Goal: Check status: Check status

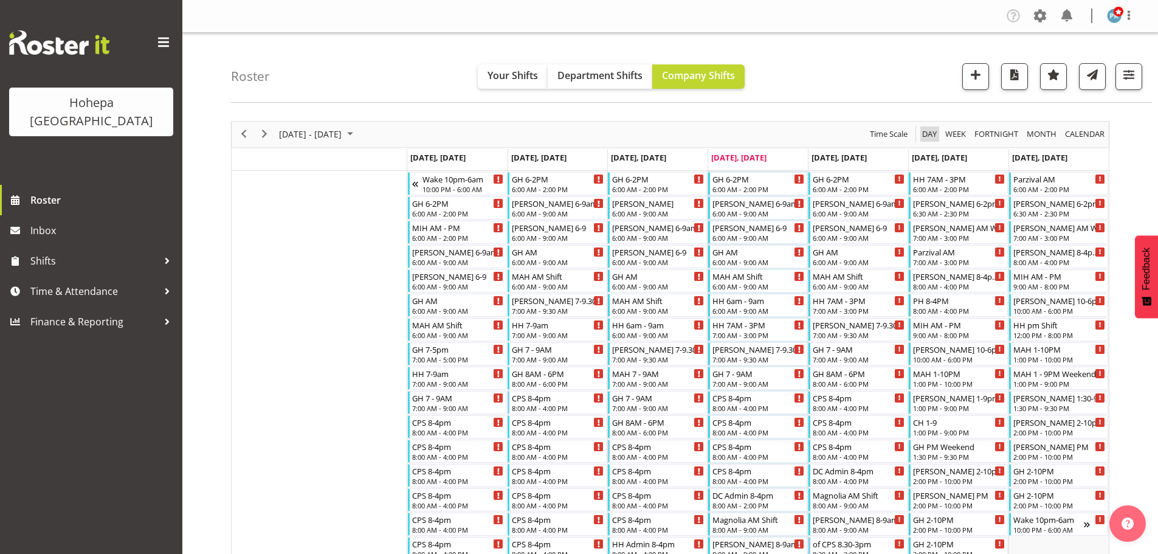
click at [923, 131] on span "Day" at bounding box center [929, 133] width 17 height 15
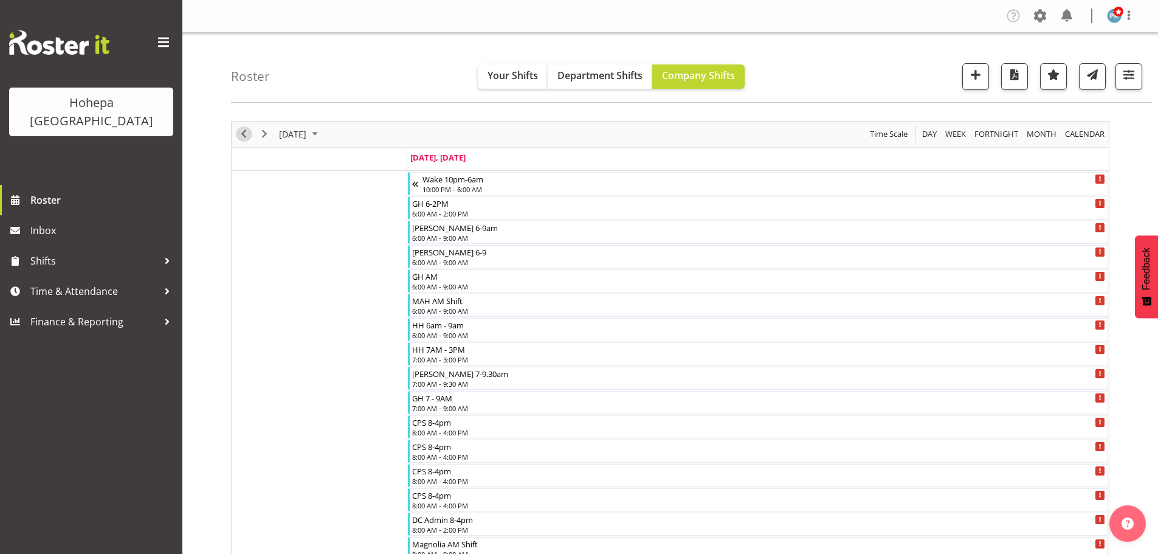
click at [247, 136] on span "Previous" at bounding box center [243, 133] width 15 height 15
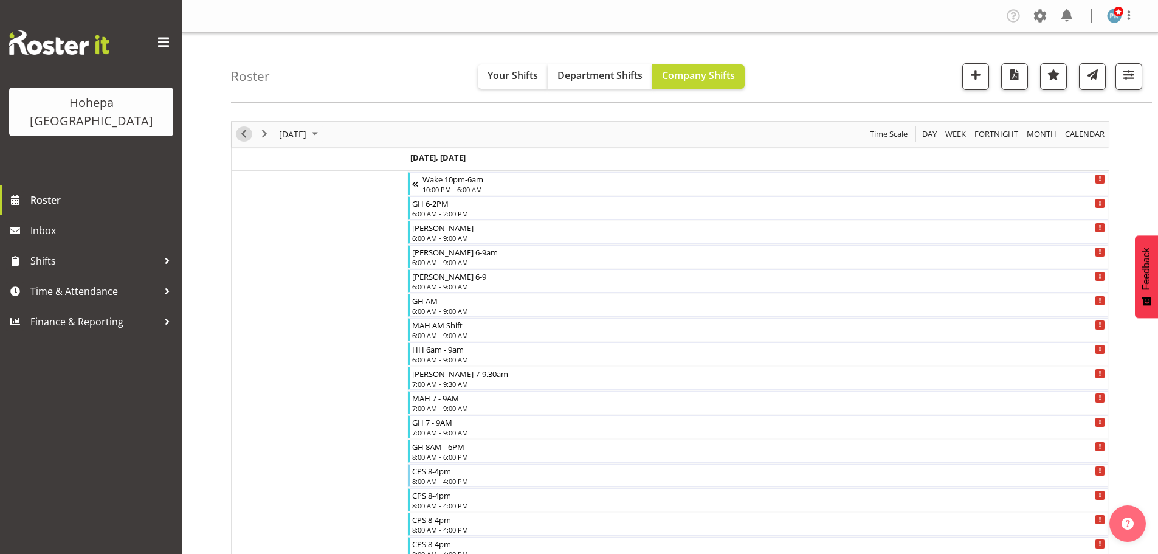
click at [244, 136] on span "Previous" at bounding box center [243, 133] width 15 height 15
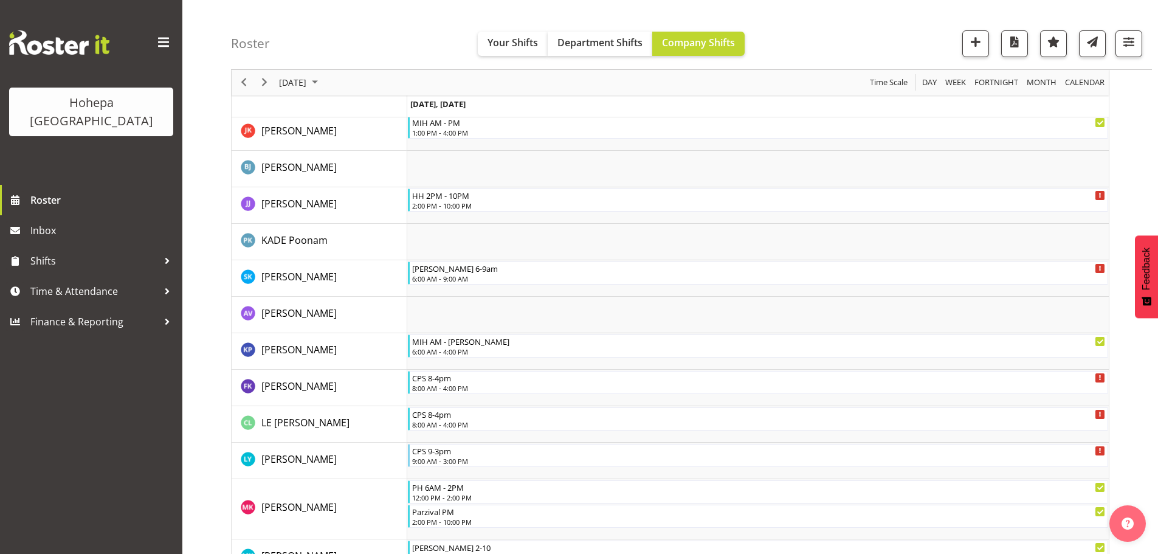
scroll to position [2000, 0]
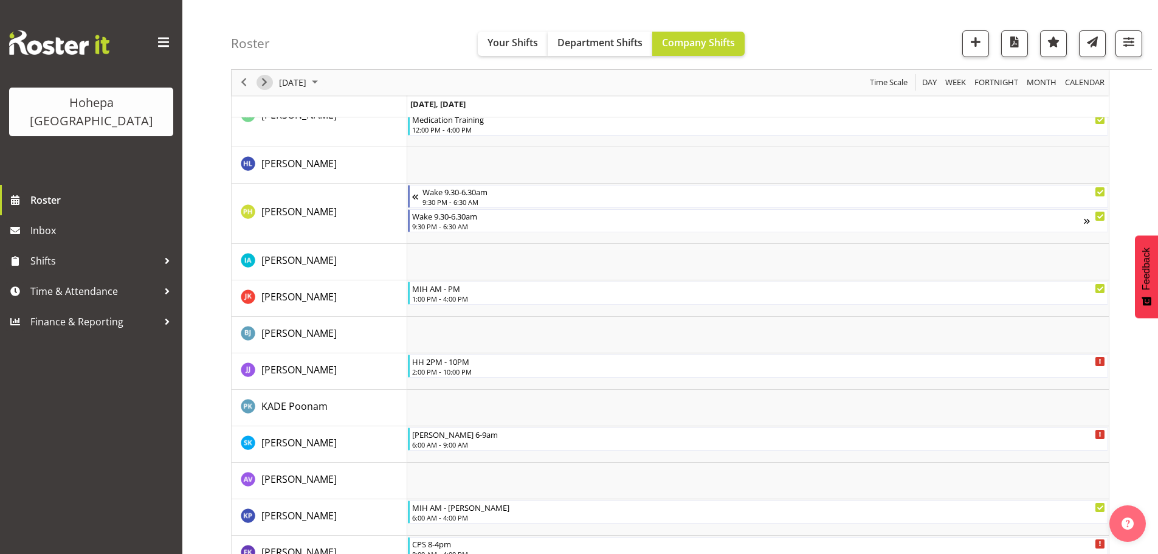
click at [263, 85] on span "Next" at bounding box center [264, 82] width 15 height 15
